Goal: Book appointment/travel/reservation

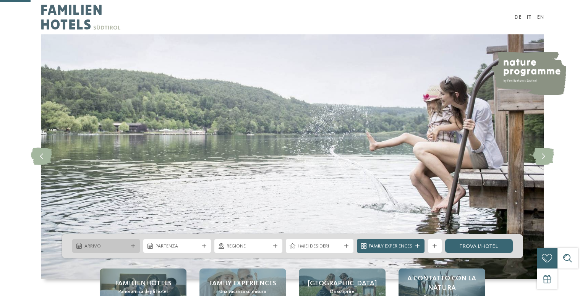
scroll to position [153, 0]
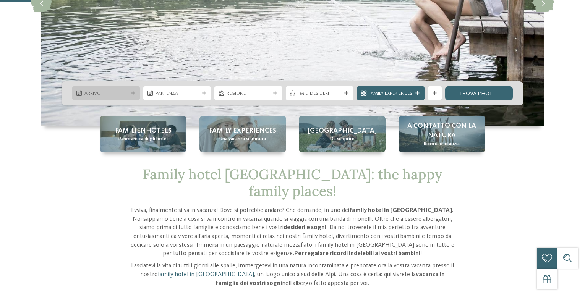
click at [128, 98] on div "Arrivo" at bounding box center [106, 93] width 68 height 14
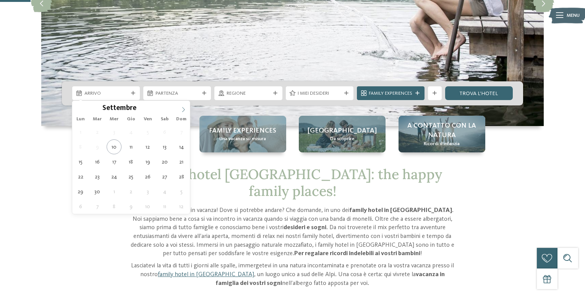
click at [184, 107] on icon at bounding box center [183, 109] width 5 height 5
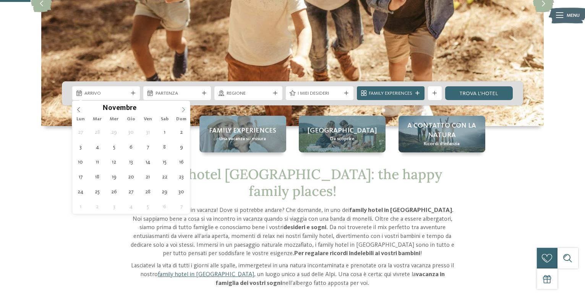
click at [184, 107] on icon at bounding box center [183, 109] width 5 height 5
click at [139, 109] on input "****" at bounding box center [145, 108] width 25 height 8
type input "****"
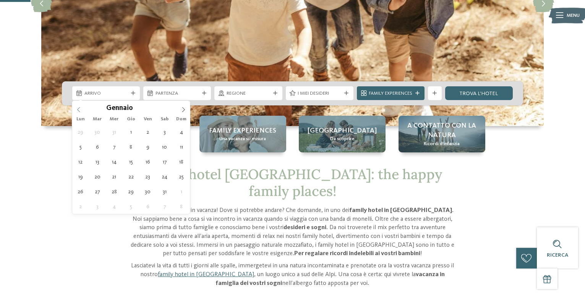
click at [80, 109] on icon at bounding box center [78, 109] width 5 height 5
type div "[DATE]"
type input "****"
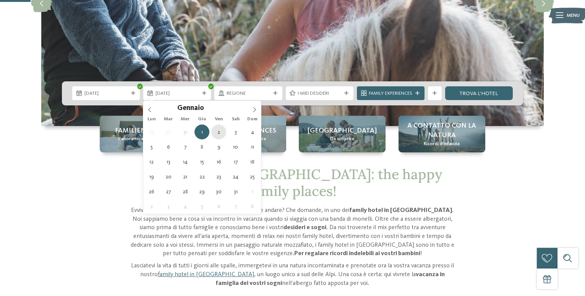
type div "[DATE]"
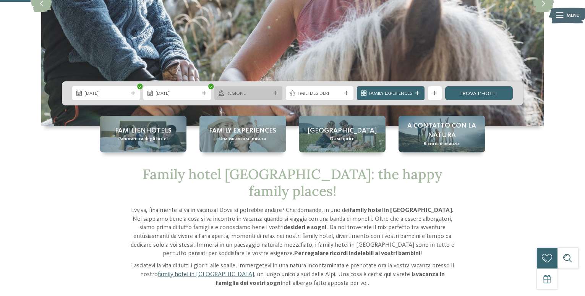
click at [253, 90] on div "Regione" at bounding box center [248, 93] width 47 height 7
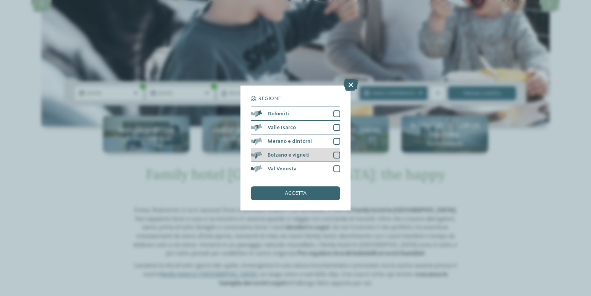
click at [316, 156] on div "Bolzano e vigneti" at bounding box center [295, 155] width 89 height 14
click at [303, 195] on span "accetta" at bounding box center [296, 193] width 22 height 5
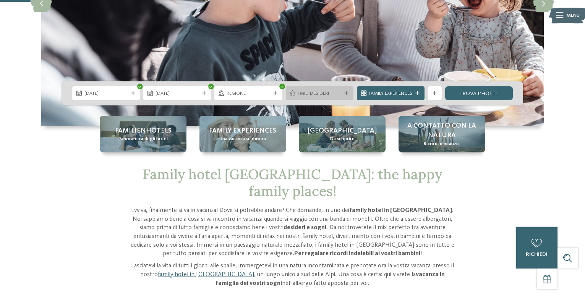
click at [336, 93] on span "I miei desideri" at bounding box center [320, 93] width 44 height 7
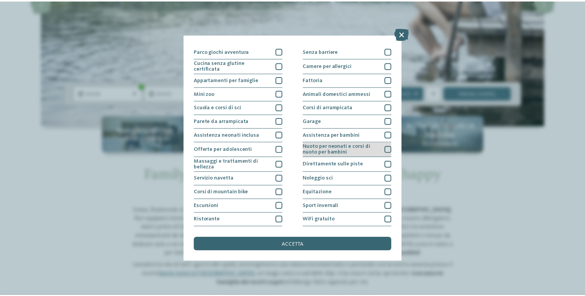
scroll to position [66, 0]
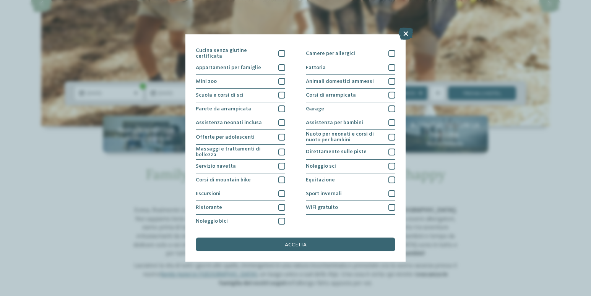
click at [399, 39] on icon at bounding box center [405, 34] width 15 height 12
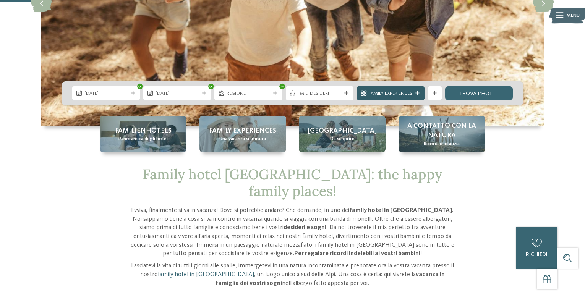
click at [398, 90] on span "Family Experiences" at bounding box center [391, 93] width 44 height 7
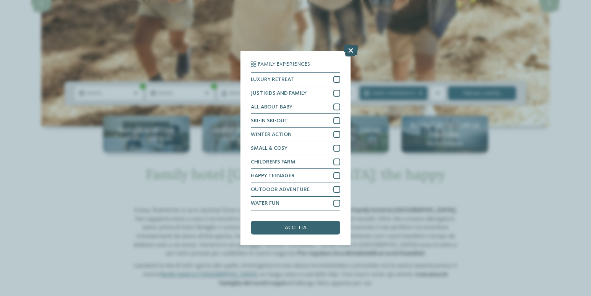
click at [351, 54] on icon at bounding box center [350, 51] width 15 height 12
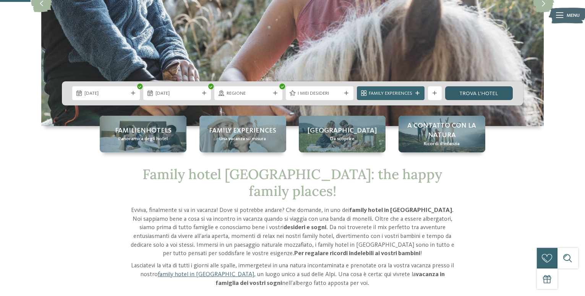
click at [459, 94] on link "trova l’hotel" at bounding box center [479, 93] width 68 height 14
